Goal: Transaction & Acquisition: Purchase product/service

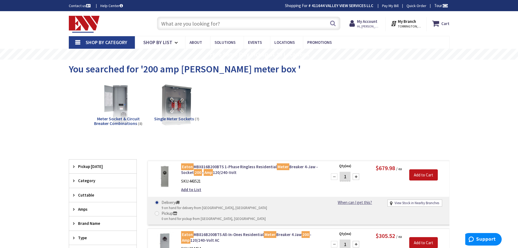
click at [202, 24] on input "text" at bounding box center [249, 24] width 184 height 14
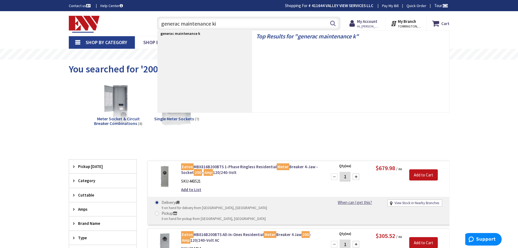
type input "generac maintenance kit"
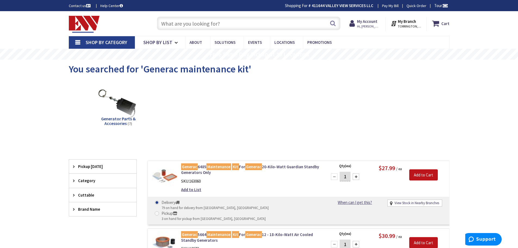
click at [356, 177] on div at bounding box center [356, 176] width 7 height 7
type input "2"
click at [416, 174] on input "Add to Cart" at bounding box center [424, 174] width 29 height 11
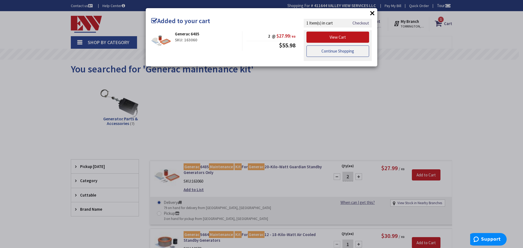
click at [316, 52] on link "Continue Shopping" at bounding box center [337, 50] width 63 height 11
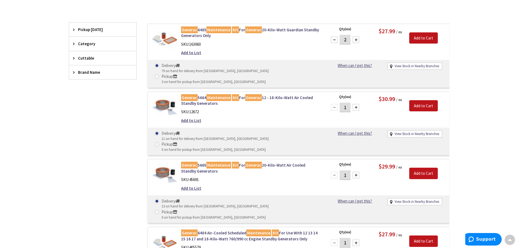
scroll to position [163, 0]
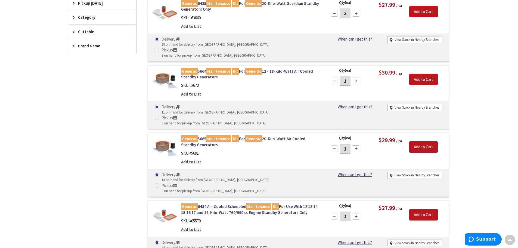
click at [355, 213] on div at bounding box center [356, 216] width 7 height 7
type input "2"
click at [422, 209] on input "Add to Cart" at bounding box center [424, 214] width 29 height 11
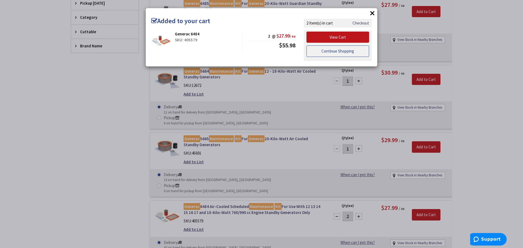
click at [334, 54] on link "Continue Shopping" at bounding box center [337, 50] width 63 height 11
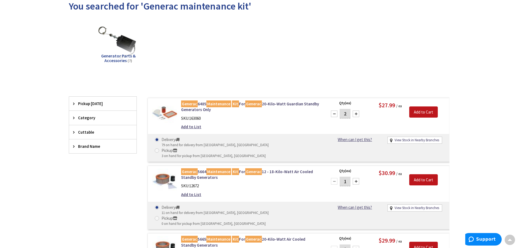
scroll to position [0, 0]
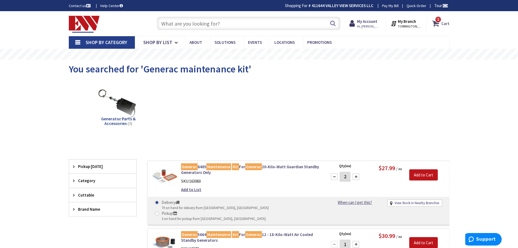
click at [441, 21] on span "2 2 items" at bounding box center [438, 19] width 7 height 7
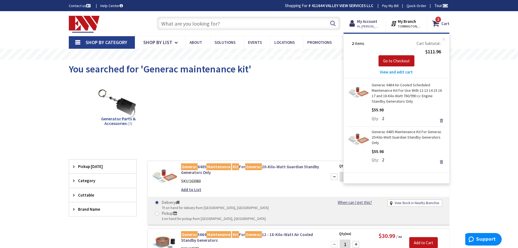
click at [221, 24] on input "text" at bounding box center [249, 24] width 184 height 14
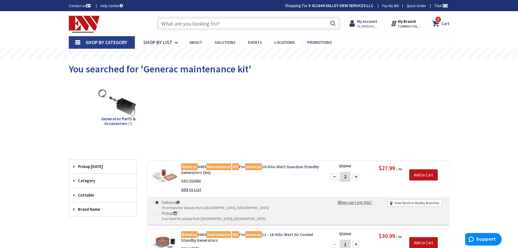
click at [221, 24] on input "text" at bounding box center [249, 24] width 184 height 14
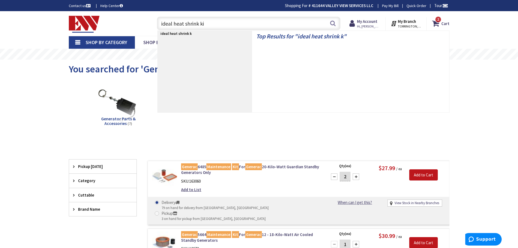
type input "ideal heat shrink kit"
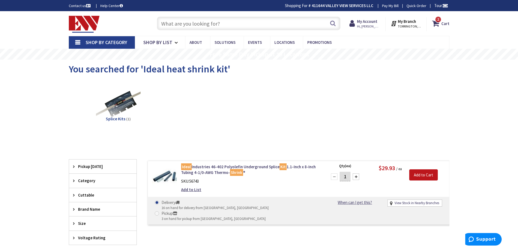
click at [201, 23] on input "text" at bounding box center [249, 24] width 184 height 14
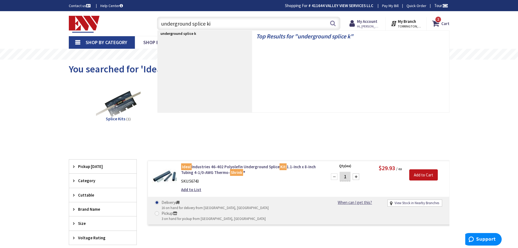
type input "underground splice kit"
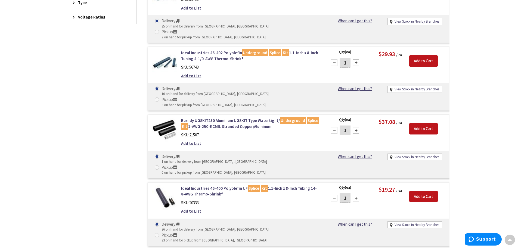
scroll to position [272, 0]
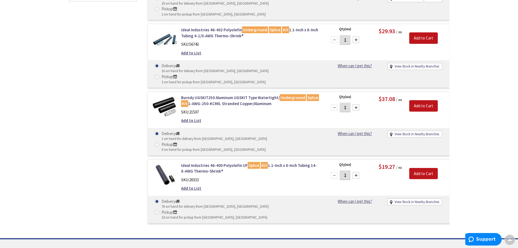
click at [355, 172] on div at bounding box center [356, 175] width 7 height 7
type input "3"
click at [428, 168] on input "Add to Cart" at bounding box center [424, 173] width 29 height 11
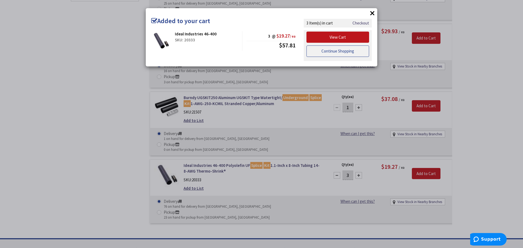
click at [359, 54] on link "Continue Shopping" at bounding box center [337, 50] width 63 height 11
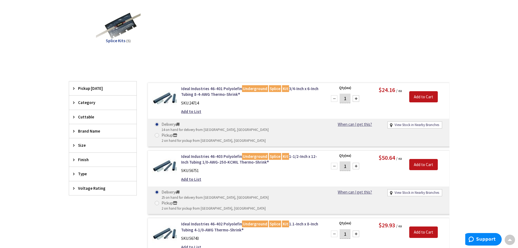
scroll to position [0, 0]
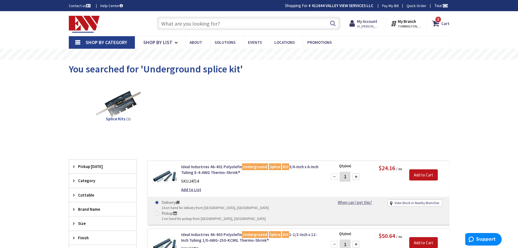
click at [276, 29] on input "text" at bounding box center [249, 24] width 184 height 14
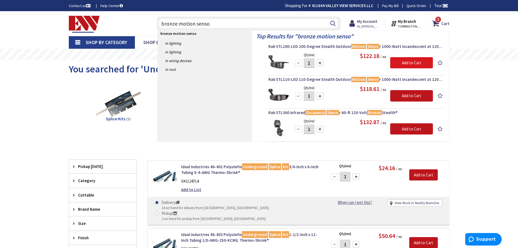
type input "bronze motion senso"
click at [422, 63] on input "Add to Cart" at bounding box center [412, 62] width 43 height 11
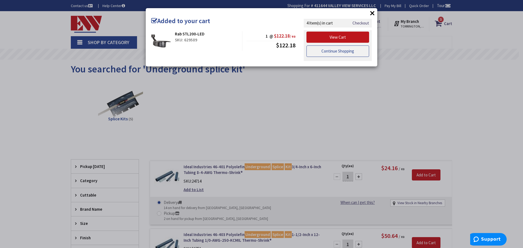
click at [350, 50] on link "Continue Shopping" at bounding box center [337, 50] width 63 height 11
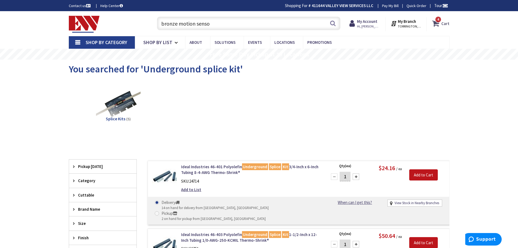
click at [437, 22] on span "4 4 items" at bounding box center [438, 19] width 7 height 7
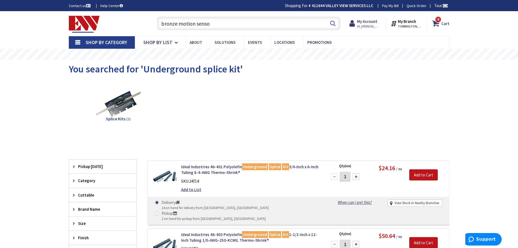
click at [209, 22] on input "bronze motion senso" at bounding box center [249, 24] width 184 height 14
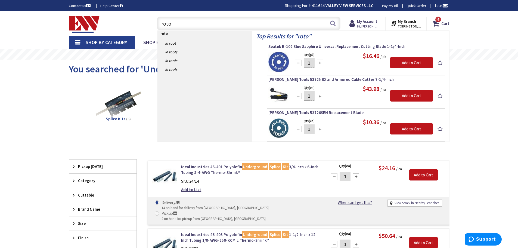
type input "roto"
click at [319, 96] on div at bounding box center [320, 96] width 7 height 7
type input "2"
click at [407, 97] on input "Add to Cart" at bounding box center [412, 95] width 43 height 11
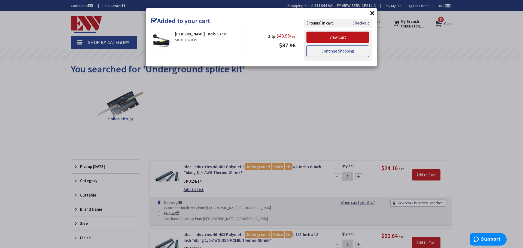
click at [345, 54] on link "Continue Shopping" at bounding box center [337, 50] width 63 height 11
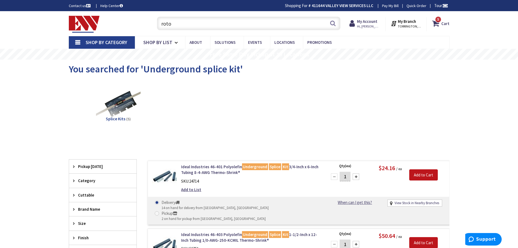
click at [181, 26] on input "roto" at bounding box center [249, 24] width 184 height 14
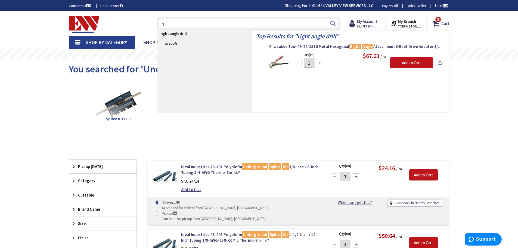
type input "r"
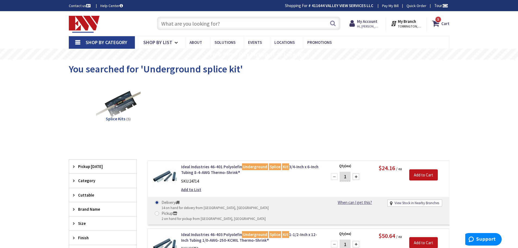
click at [108, 42] on span "Shop By Category" at bounding box center [107, 42] width 42 height 6
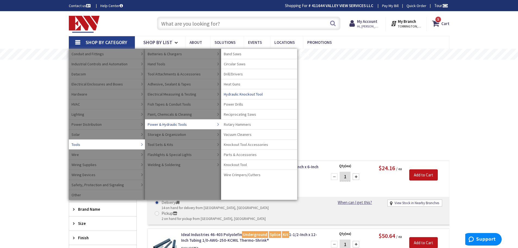
click at [239, 93] on span "Hydraulic Knockout Tool" at bounding box center [243, 93] width 39 height 5
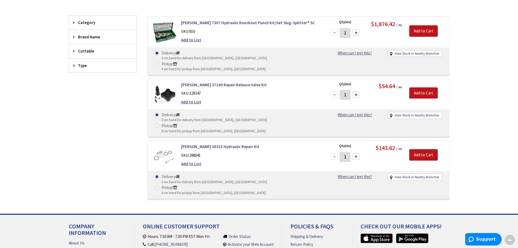
scroll to position [163, 0]
click at [201, 23] on link "[PERSON_NAME] 7307 Hydraulic Knockout Punch Kit/Set Slug-Splitter® SC" at bounding box center [250, 23] width 139 height 6
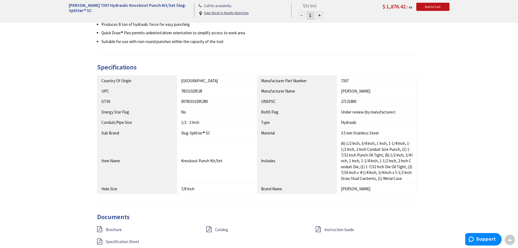
scroll to position [299, 0]
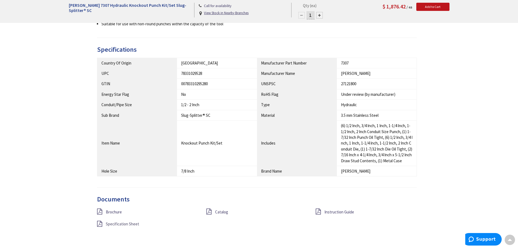
click at [126, 221] on span "Specification Sheet" at bounding box center [122, 223] width 33 height 5
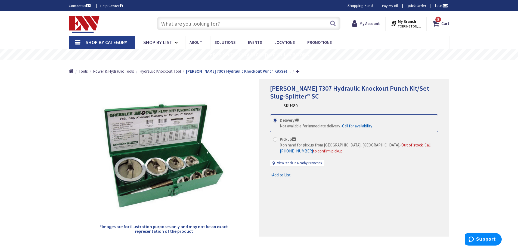
click at [107, 43] on span "Shop By Category" at bounding box center [107, 42] width 42 height 6
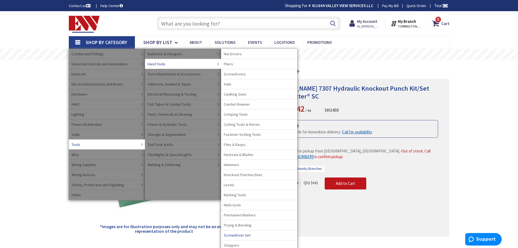
click at [245, 236] on span "Screwdriver Set" at bounding box center [237, 234] width 27 height 5
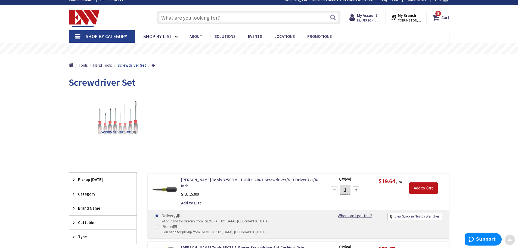
scroll to position [1, 0]
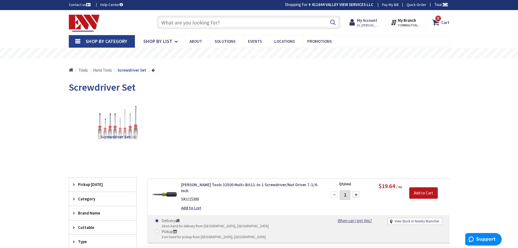
click at [105, 70] on span "Hand Tools" at bounding box center [102, 69] width 19 height 5
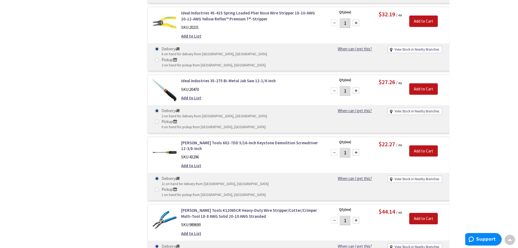
scroll to position [4627, 0]
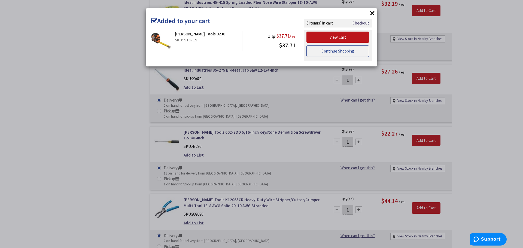
click at [336, 48] on link "Continue Shopping" at bounding box center [337, 50] width 63 height 11
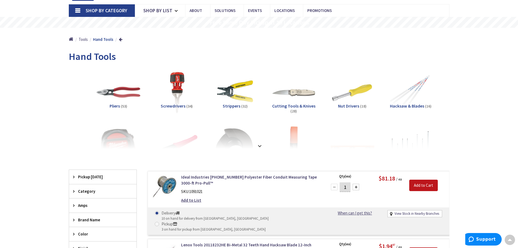
scroll to position [0, 0]
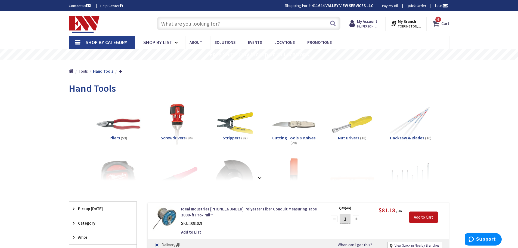
click at [443, 22] on strong "Cart" at bounding box center [446, 24] width 8 height 10
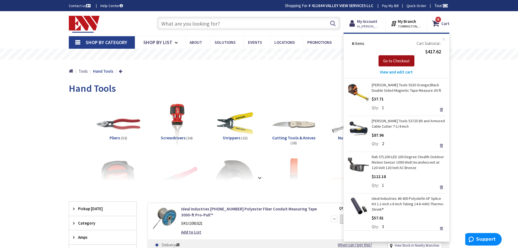
click at [405, 62] on span "Go to Checkout" at bounding box center [396, 60] width 27 height 5
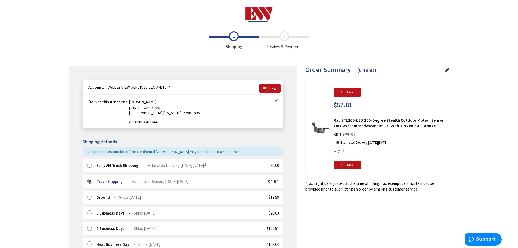
scroll to position [218, 0]
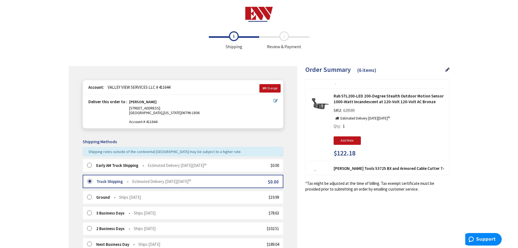
click at [96, 166] on div "Early AM Truck Shipping Estimated Delivery [DATE][DATE]" at bounding box center [151, 165] width 110 height 6
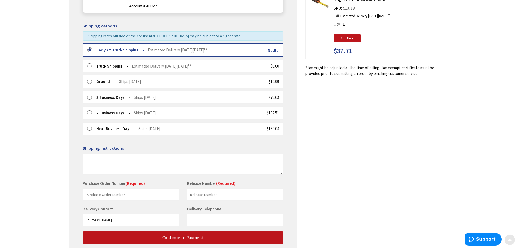
scroll to position [136, 0]
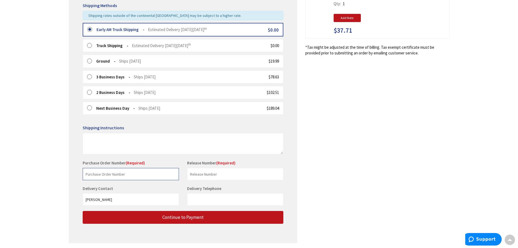
click at [112, 178] on input "text" at bounding box center [131, 174] width 96 height 12
type input "iris, ed"
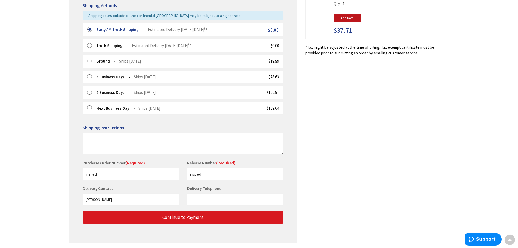
type input "iris, ed"
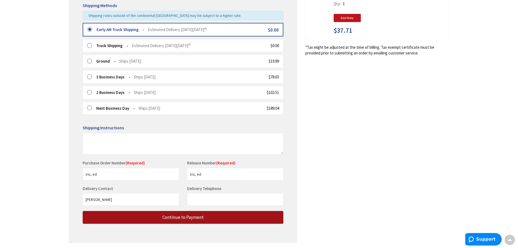
click at [174, 219] on span "Continue to Payment" at bounding box center [182, 217] width 41 height 6
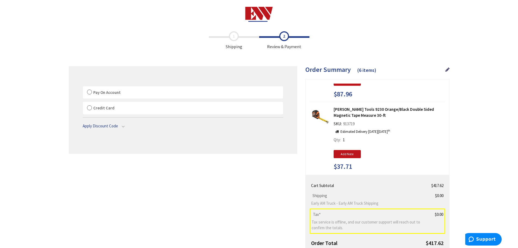
click at [98, 95] on label "Pay On Account" at bounding box center [183, 92] width 200 height 13
click at [83, 87] on input "Pay On Account" at bounding box center [83, 87] width 0 height 0
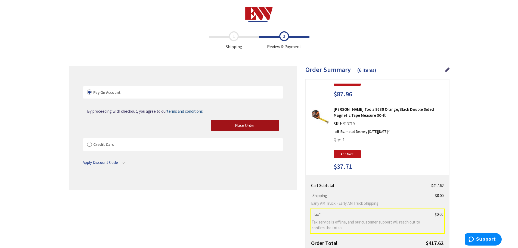
click at [253, 124] on span "Place Order" at bounding box center [245, 125] width 20 height 5
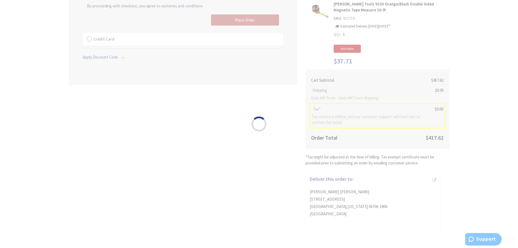
scroll to position [110, 0]
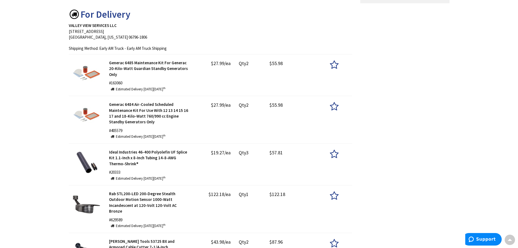
scroll to position [136, 0]
